Goal: Transaction & Acquisition: Subscribe to service/newsletter

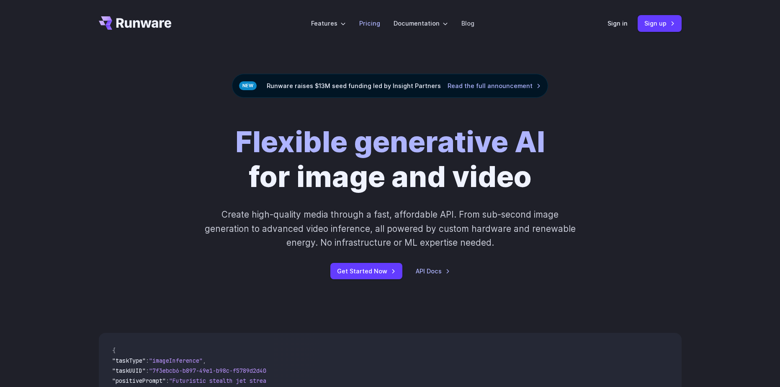
click at [366, 21] on link "Pricing" at bounding box center [369, 23] width 21 height 10
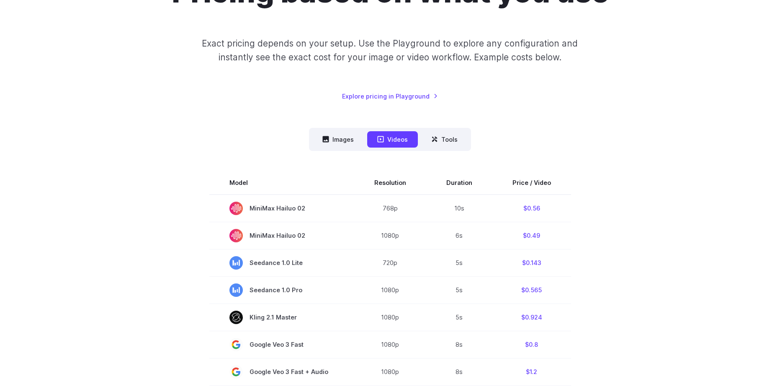
scroll to position [84, 0]
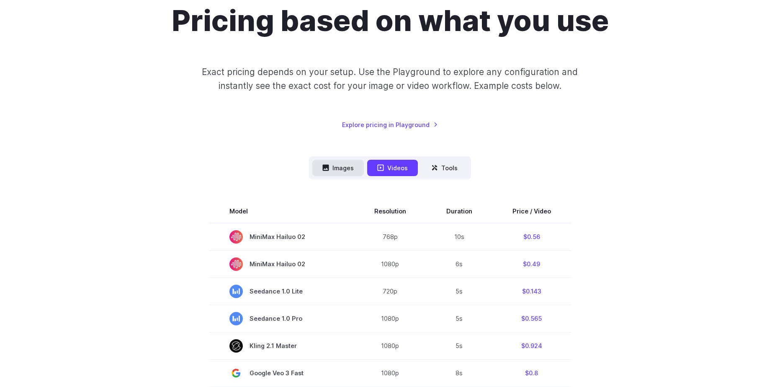
click at [343, 168] on button "Images" at bounding box center [338, 168] width 52 height 16
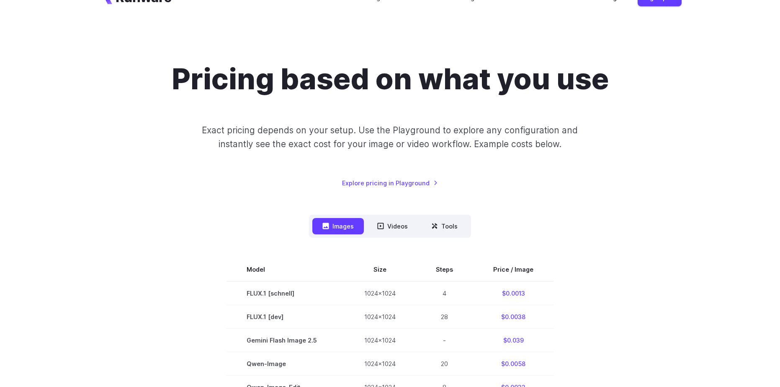
scroll to position [0, 0]
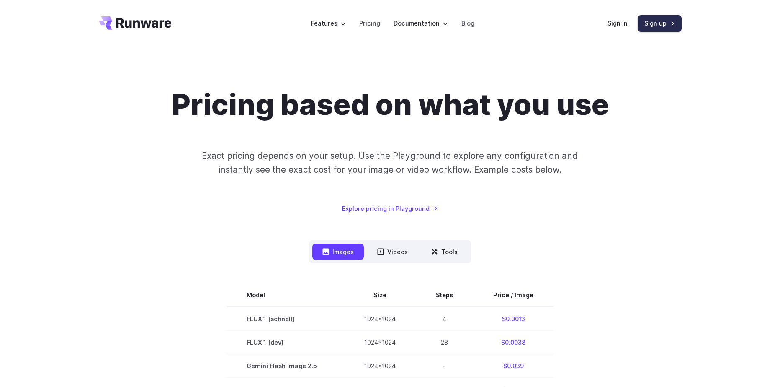
click at [653, 22] on link "Sign up" at bounding box center [660, 23] width 44 height 16
